Goal: Task Accomplishment & Management: Use online tool/utility

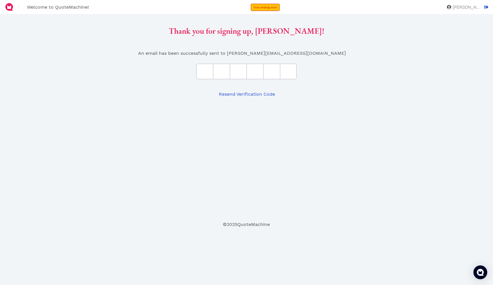
type input "0"
type input "1"
type input "d"
type input "4"
type input "a"
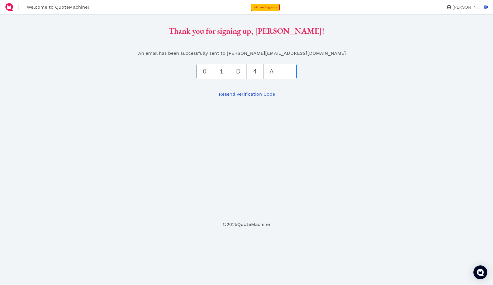
type input "4"
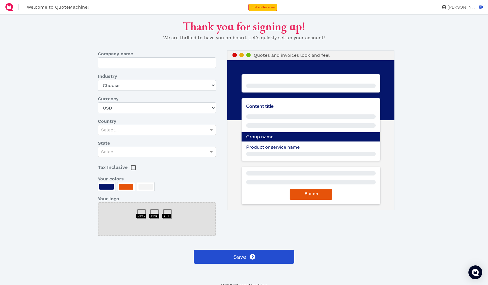
type input "On the Mark Scuba, LLC"
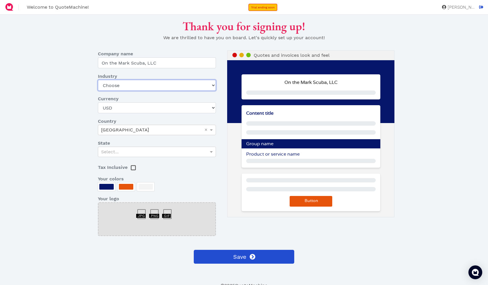
click at [213, 87] on select "Choose Art gallery Bike Books Construction (Not retail) Electronics Events Food…" at bounding box center [157, 85] width 118 height 11
select select "other-retail"
click at [181, 149] on div "Select..." at bounding box center [157, 152] width 118 height 10
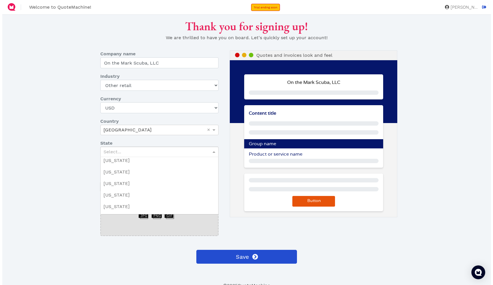
scroll to position [469, 0]
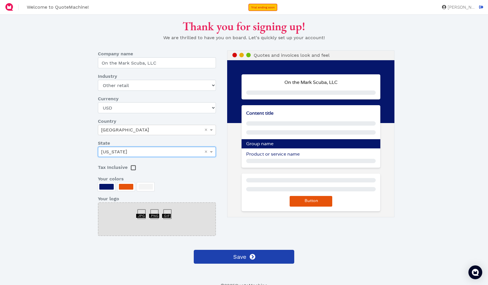
click at [241, 256] on span "Save" at bounding box center [240, 256] width 14 height 9
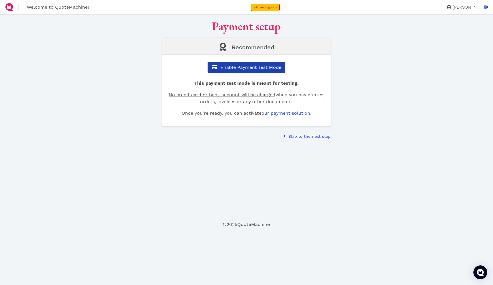
click at [248, 70] on button "Enable Payment Test Mode" at bounding box center [246, 67] width 78 height 11
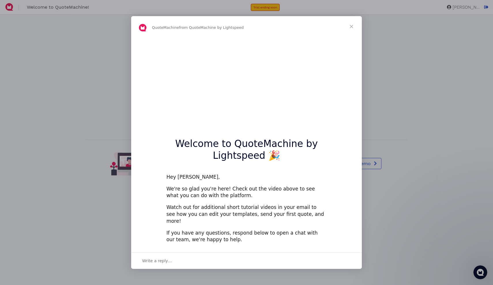
click at [352, 31] on span "Close" at bounding box center [351, 26] width 21 height 21
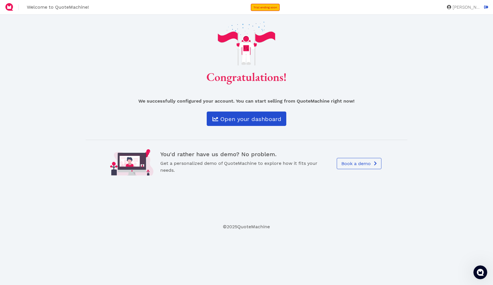
click at [249, 117] on span "Open your dashboard" at bounding box center [250, 119] width 62 height 7
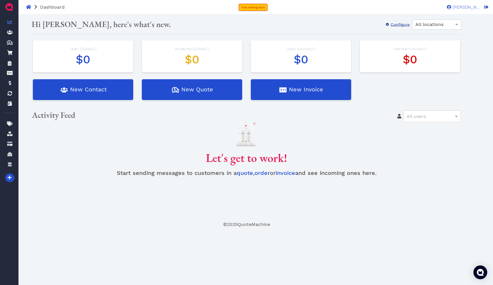
click at [394, 26] on span "Configure" at bounding box center [400, 24] width 20 height 5
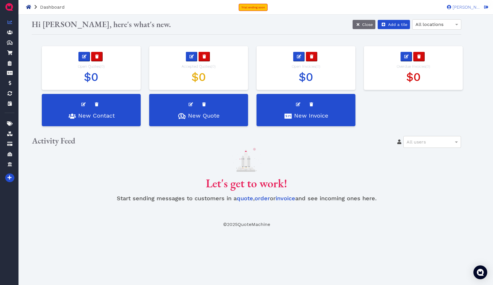
click at [31, 8] on icon at bounding box center [28, 7] width 5 height 5
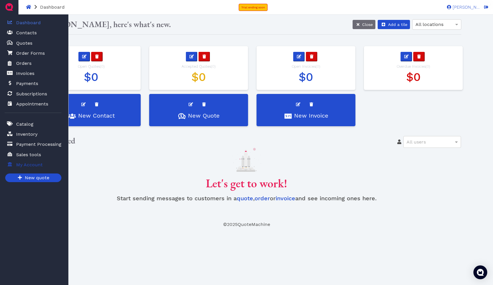
click at [25, 167] on span "My Account" at bounding box center [29, 164] width 27 height 7
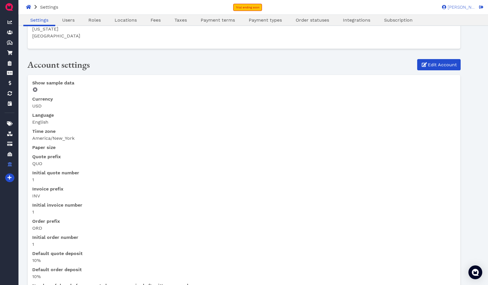
scroll to position [80, 0]
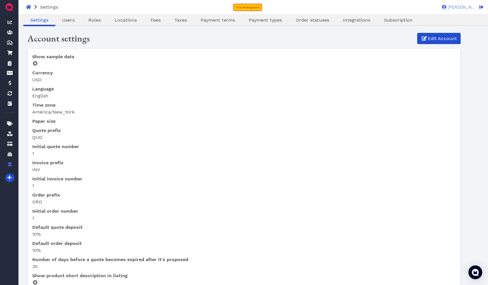
click at [8, 6] on img at bounding box center [9, 6] width 9 height 9
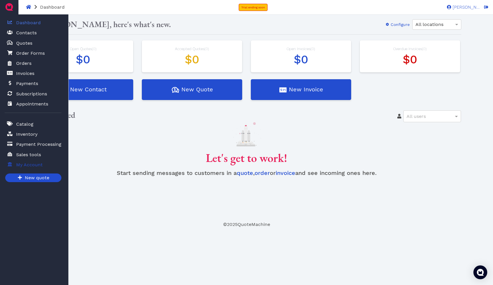
click at [18, 165] on span "My Account" at bounding box center [29, 164] width 27 height 7
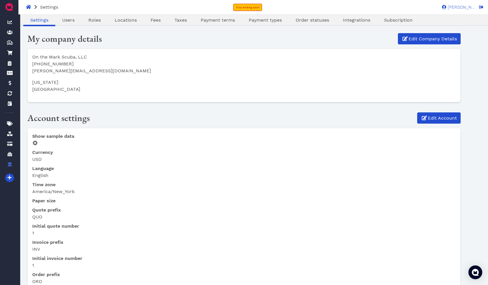
click at [99, 180] on dl "Show sample data Currency USD Language English Time zone America/New_York Paper…" at bounding box center [244, 273] width 424 height 281
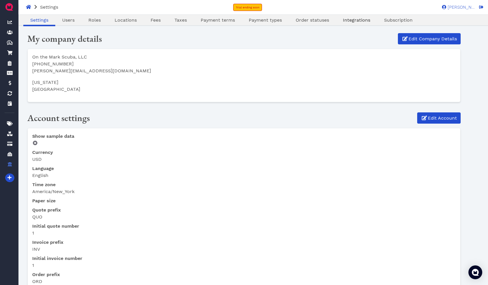
click at [350, 20] on span "Integrations" at bounding box center [356, 19] width 27 height 5
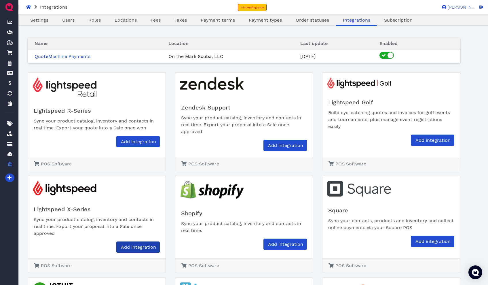
click at [145, 247] on span "Add integration" at bounding box center [138, 246] width 36 height 5
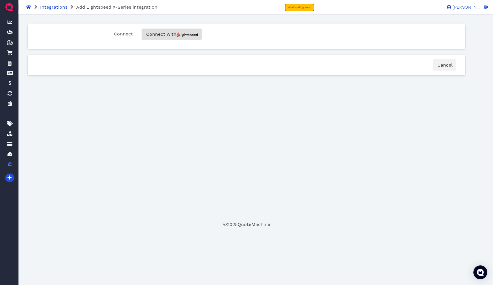
click at [171, 34] on span "Connect with" at bounding box center [171, 33] width 53 height 5
